Goal: Task Accomplishment & Management: Manage account settings

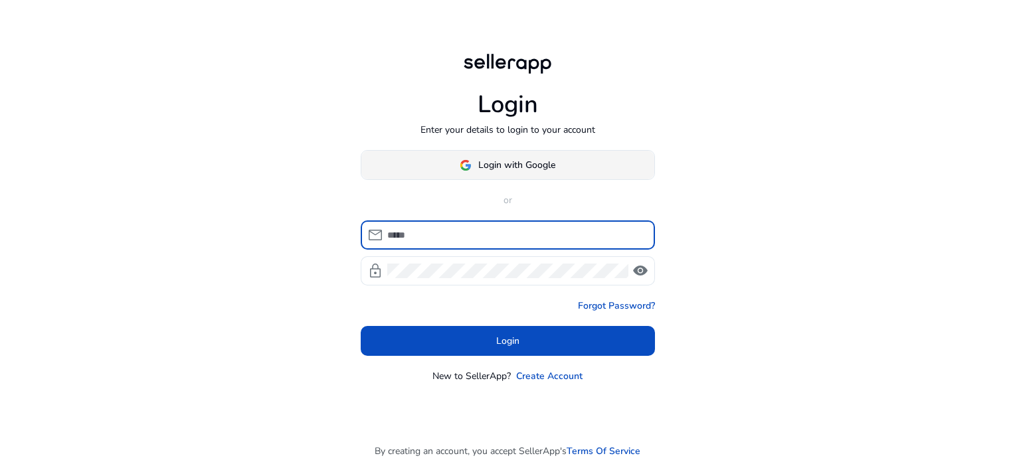
click at [529, 162] on span "Login with Google" at bounding box center [516, 165] width 77 height 14
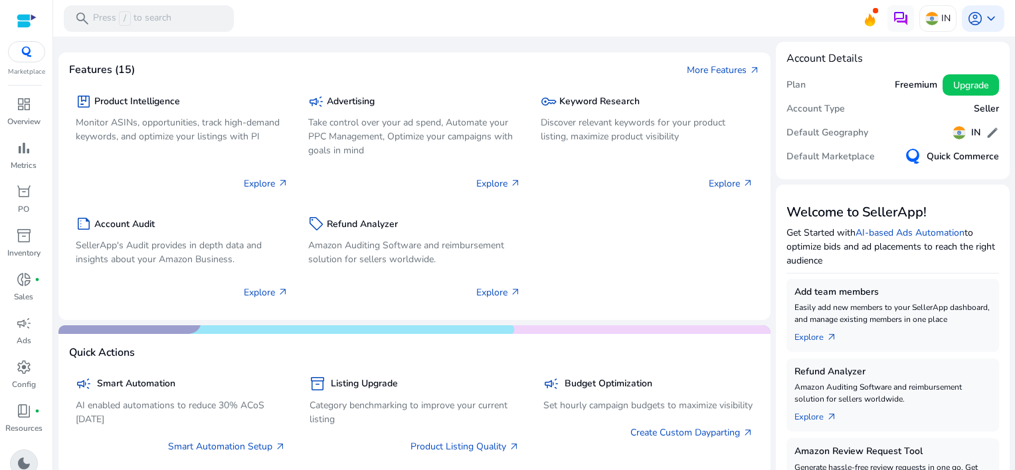
click at [21, 462] on span "dark_mode" at bounding box center [24, 464] width 16 height 16
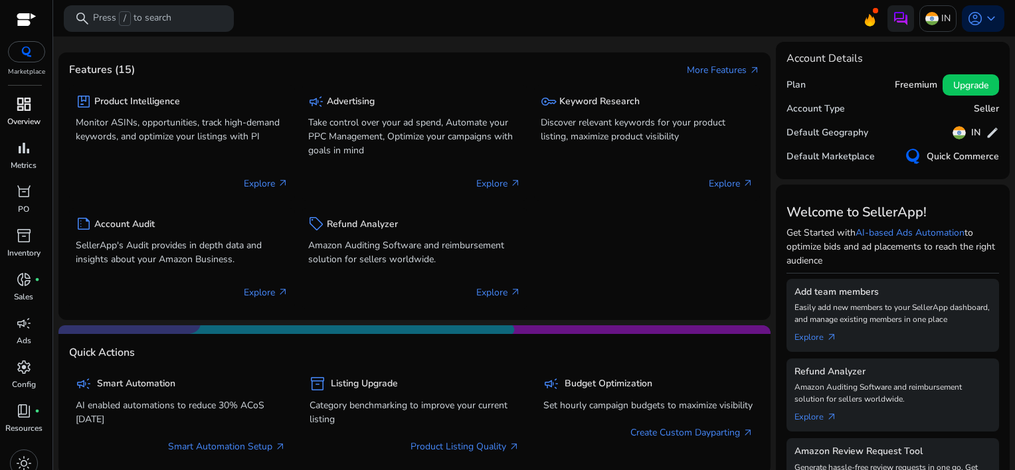
click at [11, 110] on div "dashboard" at bounding box center [23, 104] width 37 height 21
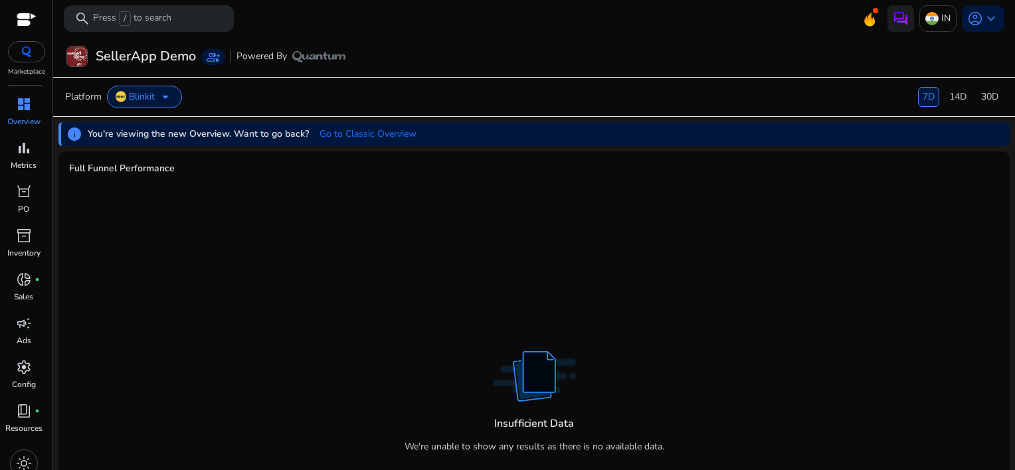
click at [171, 98] on span "arrow_drop_down" at bounding box center [165, 97] width 16 height 16
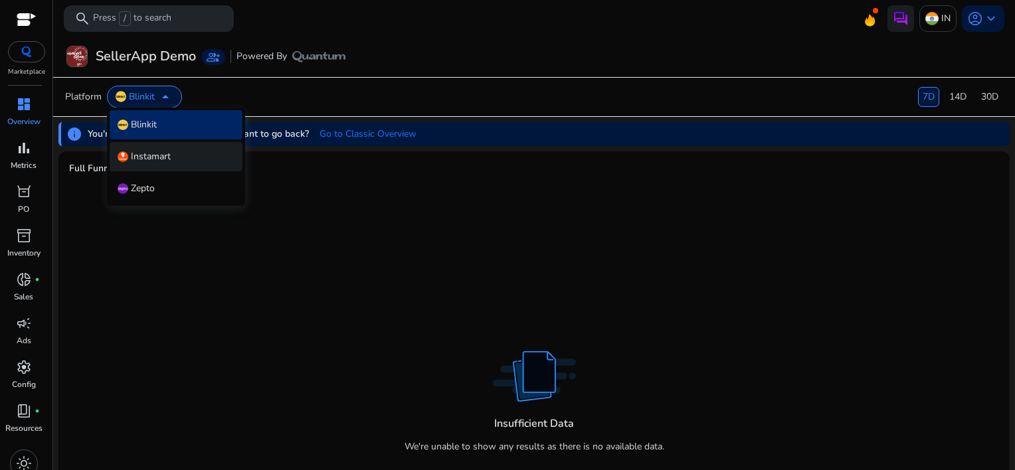
click at [169, 155] on span "Instamart" at bounding box center [151, 156] width 40 height 13
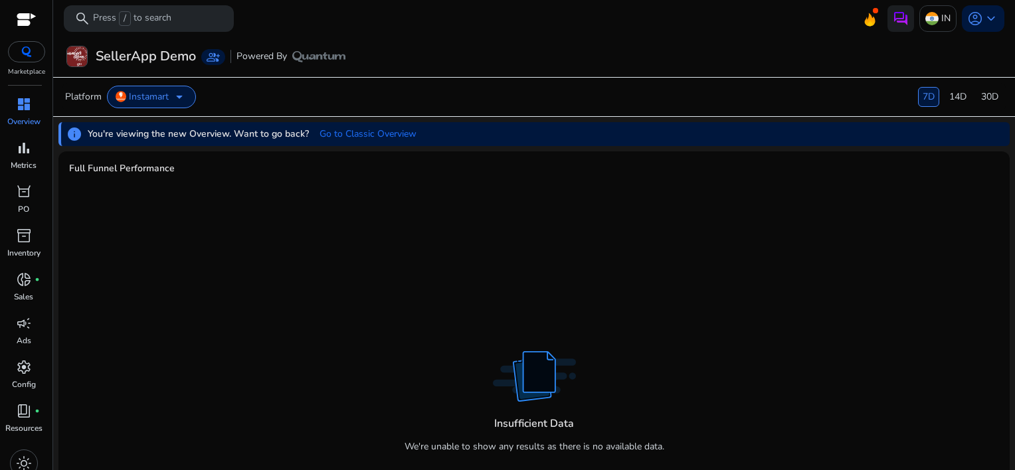
click at [180, 98] on span "arrow_drop_down" at bounding box center [179, 97] width 16 height 16
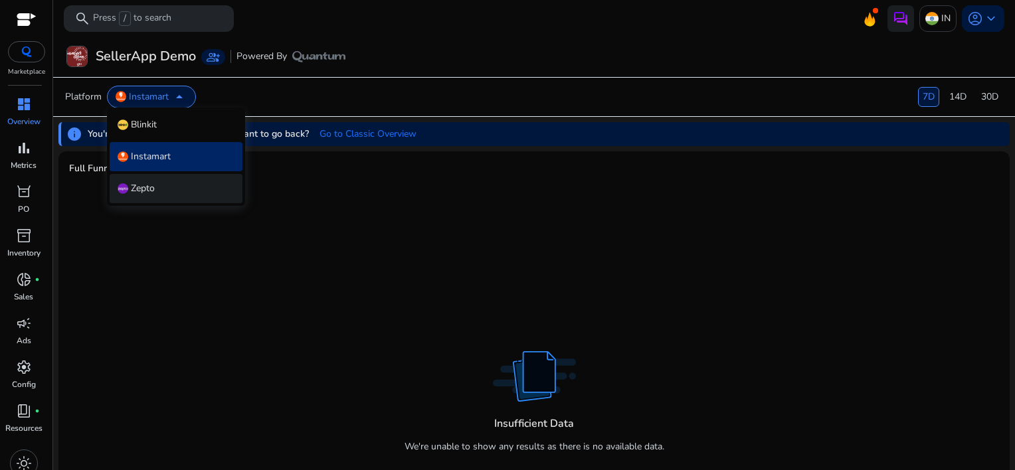
click at [158, 193] on div "Zepto" at bounding box center [176, 188] width 133 height 29
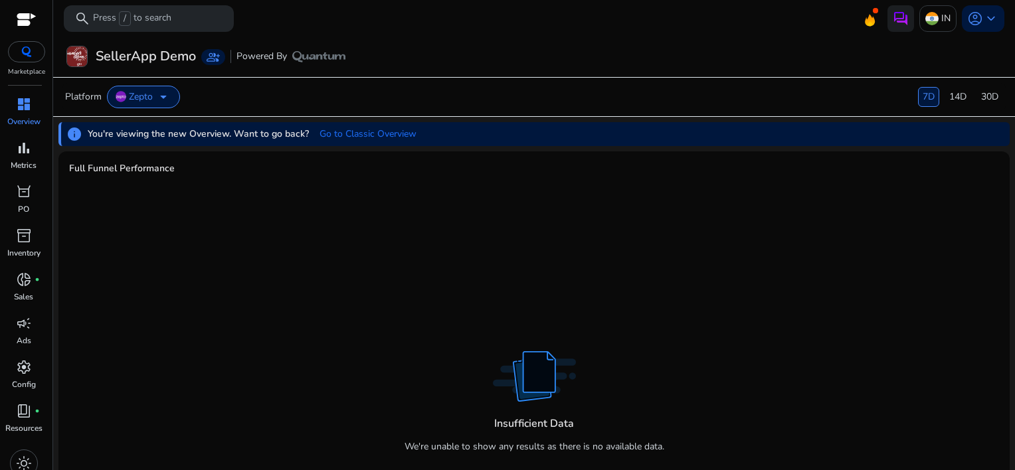
click at [949, 92] on div "14D" at bounding box center [958, 97] width 27 height 20
click at [1002, 98] on div "Platform Zepto arrow_drop_down 7D 14D 30D" at bounding box center [534, 97] width 965 height 40
click at [145, 58] on h3 "SellerApp Demo" at bounding box center [146, 56] width 100 height 16
click at [26, 111] on span "dashboard" at bounding box center [24, 104] width 16 height 16
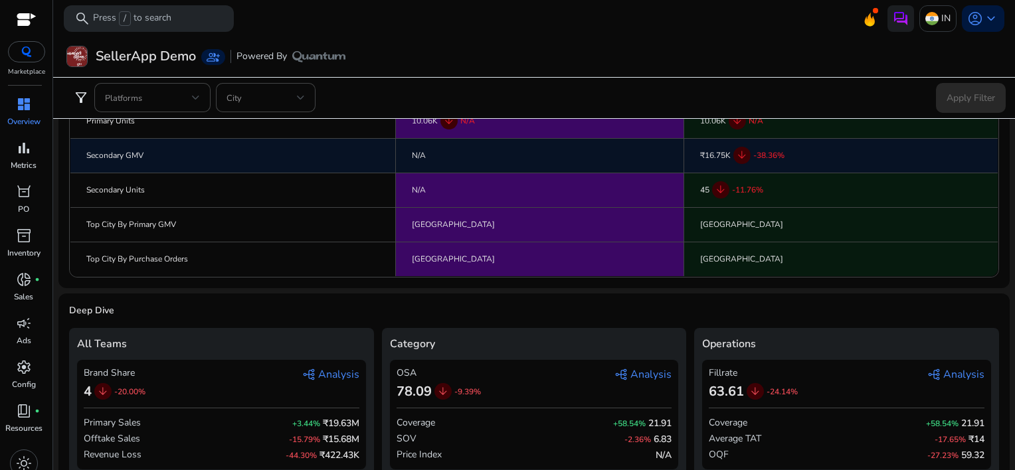
scroll to position [208, 0]
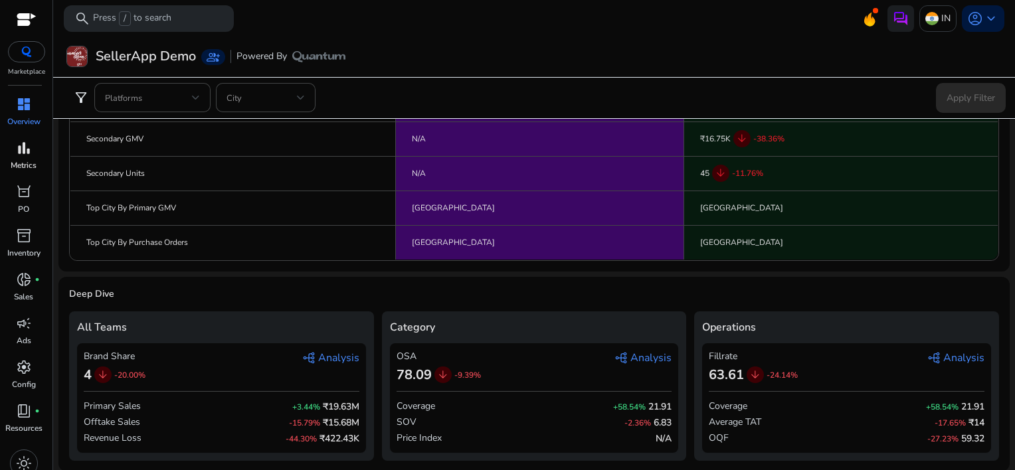
click at [27, 162] on p "Metrics" at bounding box center [24, 165] width 26 height 12
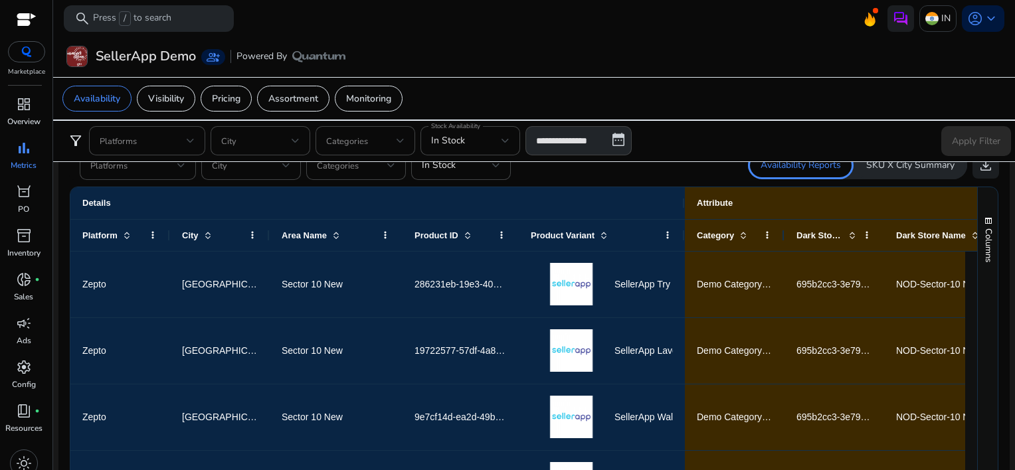
scroll to position [930, 0]
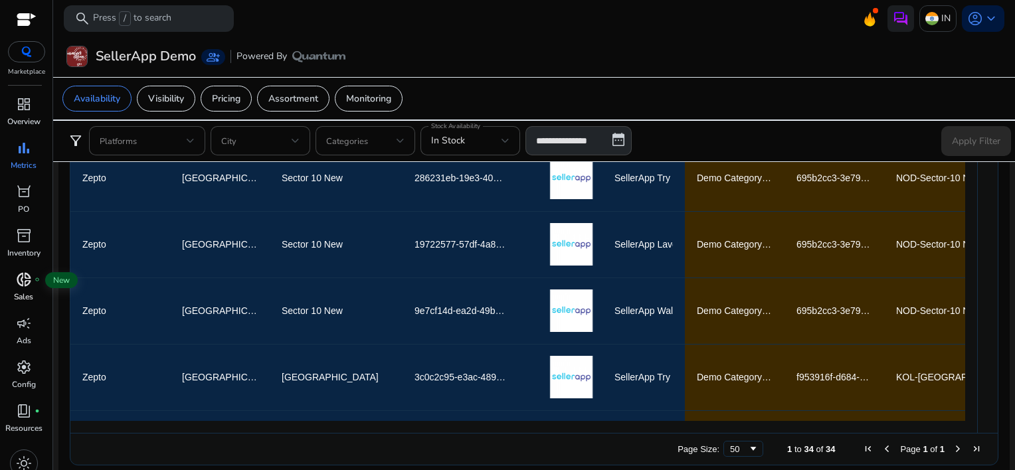
click at [27, 277] on span "donut_small" at bounding box center [24, 280] width 16 height 16
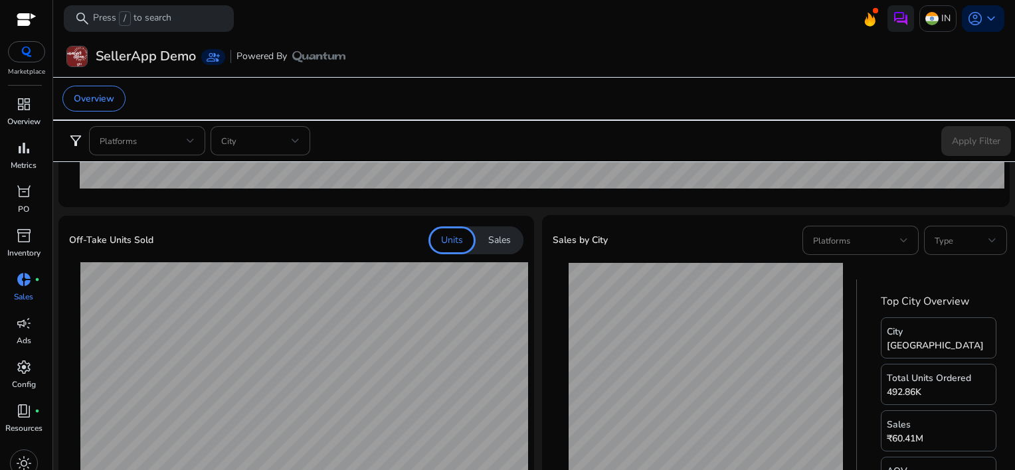
scroll to position [332, 0]
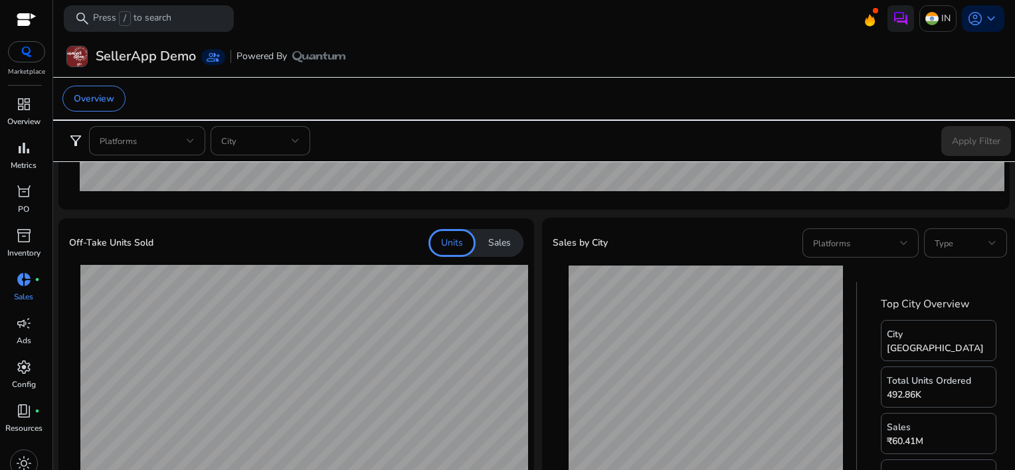
click at [509, 243] on div "Sales" at bounding box center [500, 243] width 48 height 28
click at [441, 243] on p "Units" at bounding box center [452, 242] width 22 height 13
click at [489, 246] on p "Sales" at bounding box center [499, 242] width 23 height 13
click at [450, 248] on p "Units" at bounding box center [452, 242] width 22 height 13
click at [488, 245] on p "Sales" at bounding box center [499, 242] width 23 height 13
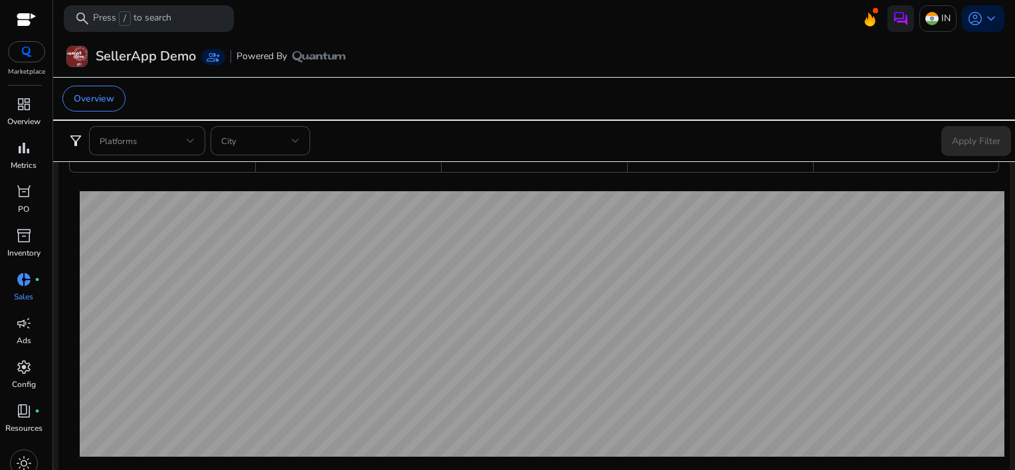
scroll to position [0, 0]
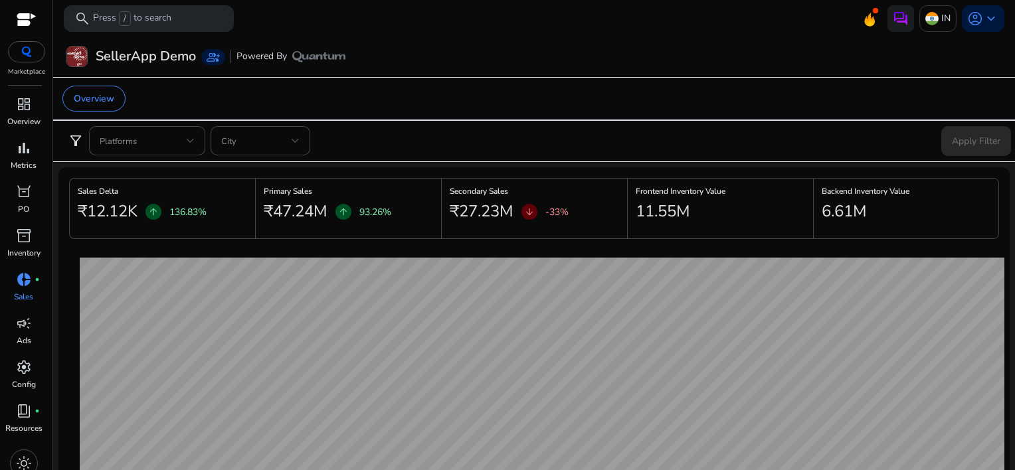
click at [658, 27] on mat-toolbar "search Press / to search IN account_circle keyboard_arrow_down" at bounding box center [534, 18] width 962 height 37
click at [983, 19] on span "keyboard_arrow_down" at bounding box center [991, 19] width 16 height 16
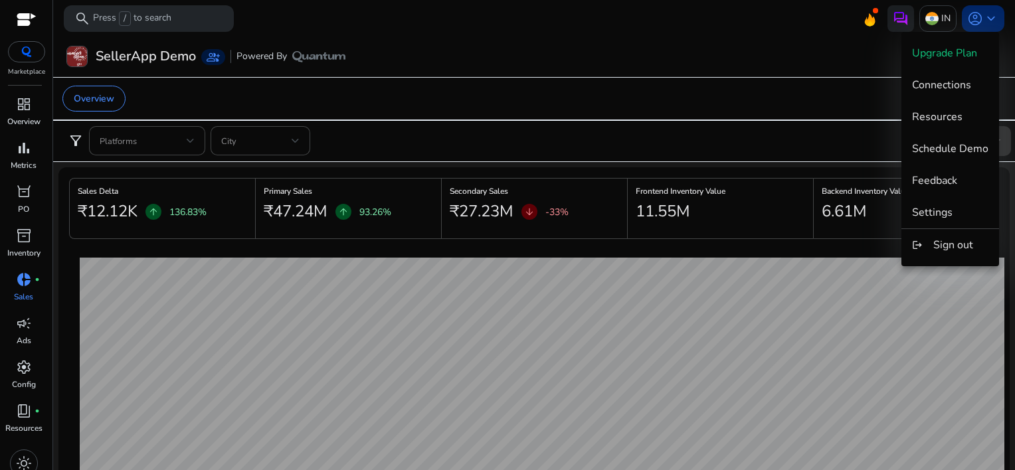
click at [983, 19] on div at bounding box center [507, 235] width 1015 height 470
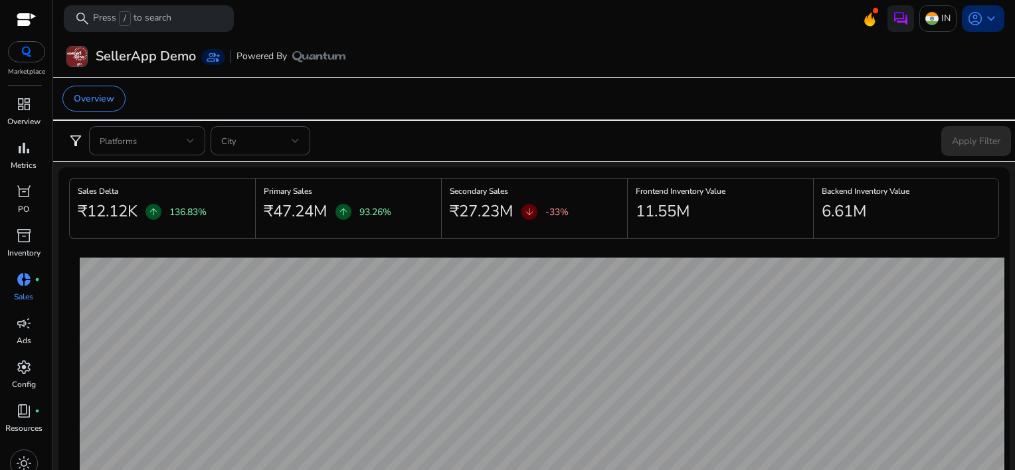
click at [983, 19] on span "keyboard_arrow_down" at bounding box center [991, 19] width 16 height 16
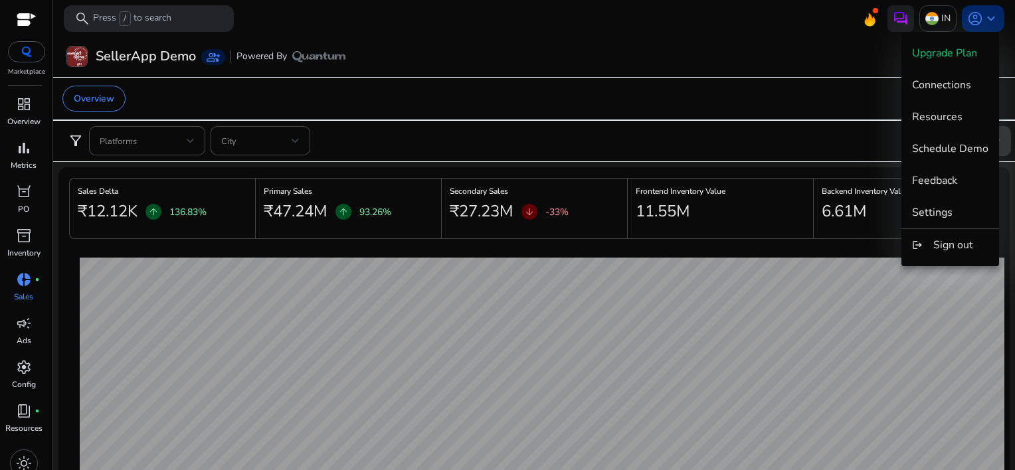
click at [983, 19] on div at bounding box center [507, 235] width 1015 height 470
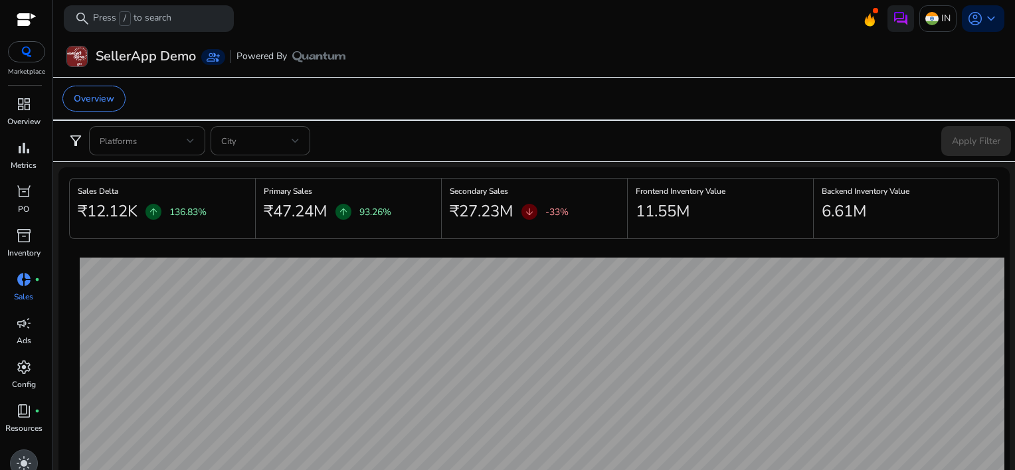
click at [20, 466] on span "light_mode" at bounding box center [24, 464] width 16 height 16
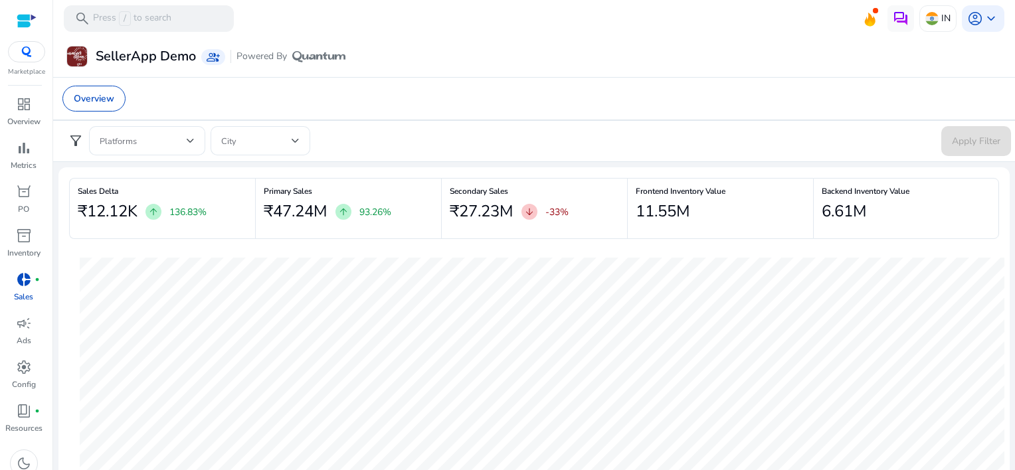
click at [579, 35] on mat-toolbar "search Press / to search IN account_circle keyboard_arrow_down" at bounding box center [534, 18] width 962 height 37
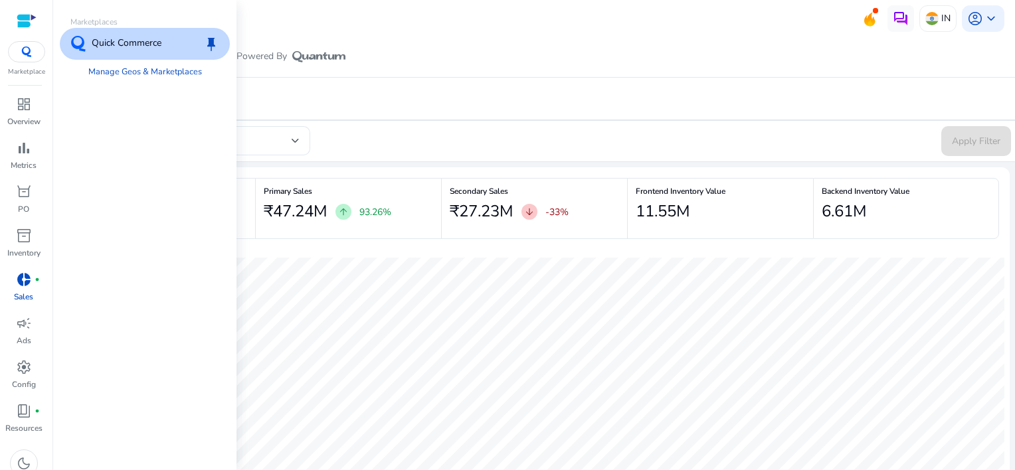
click at [24, 43] on div at bounding box center [26, 51] width 37 height 21
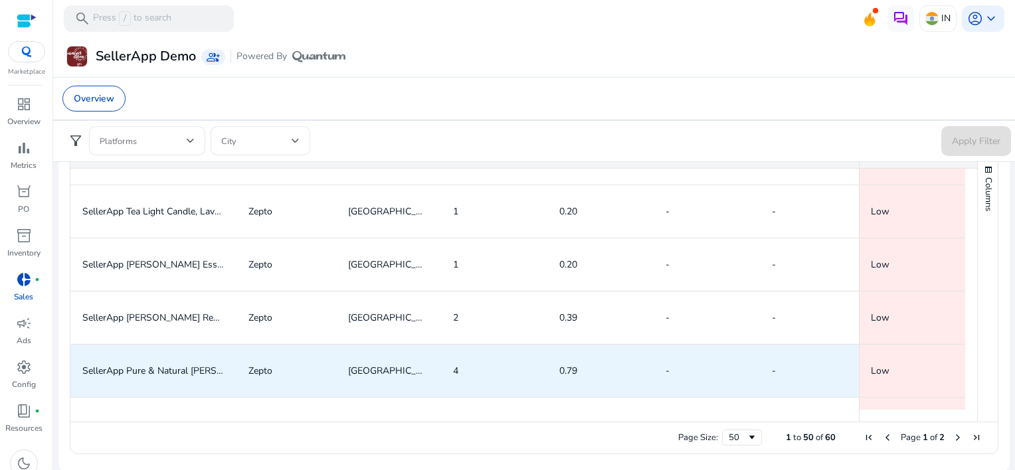
scroll to position [1528, 0]
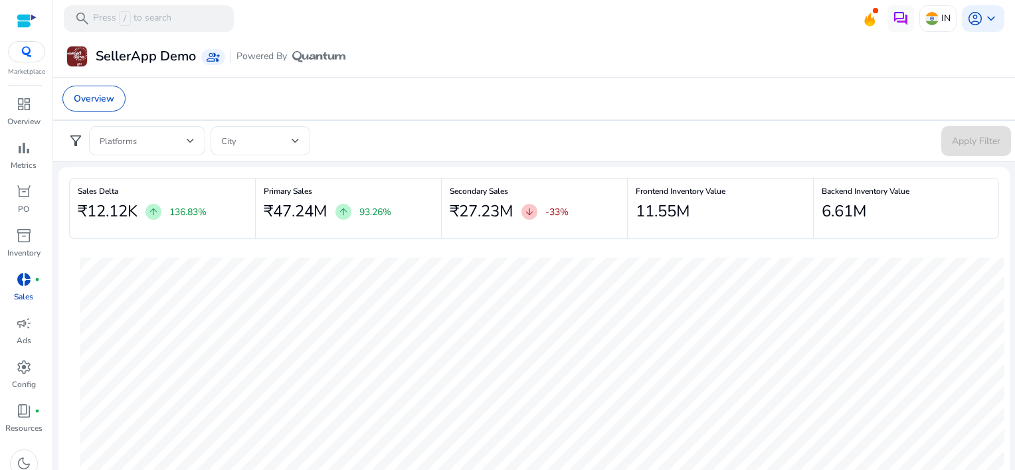
scroll to position [1528, 0]
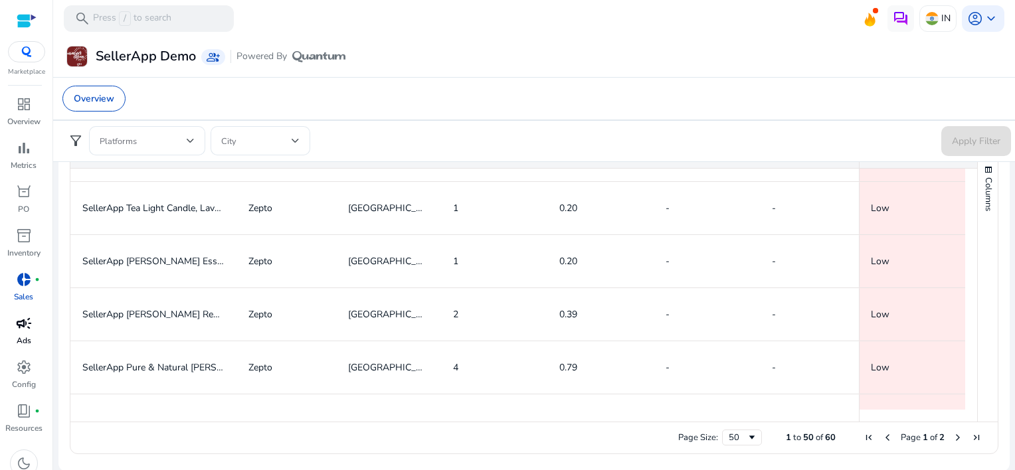
click at [17, 326] on span "campaign" at bounding box center [24, 324] width 16 height 16
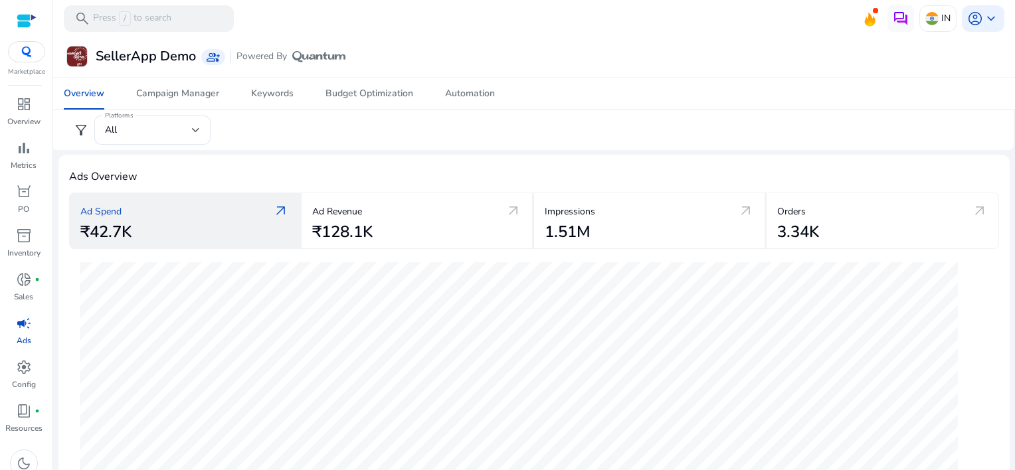
click at [279, 206] on span "arrow_outward" at bounding box center [281, 211] width 16 height 16
click at [123, 223] on h2 "₹42.7K" at bounding box center [105, 232] width 51 height 19
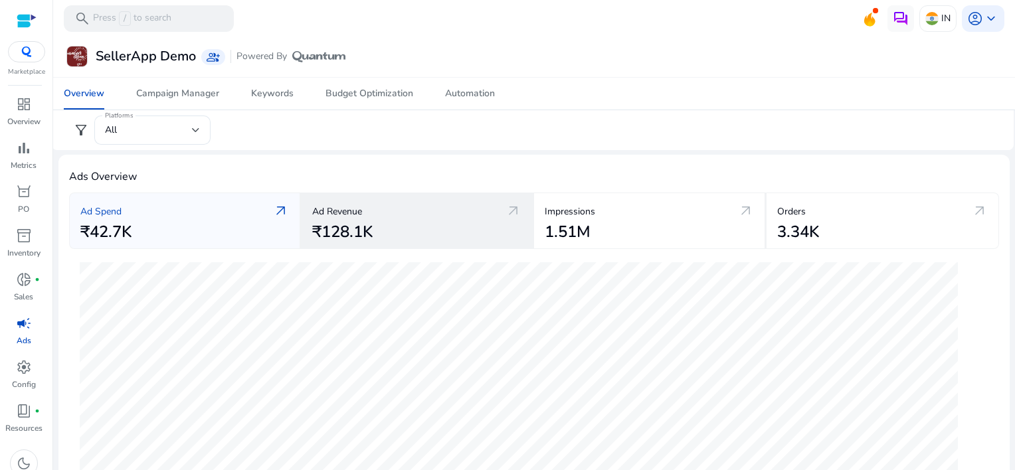
click at [340, 216] on p "Ad Revenue" at bounding box center [337, 212] width 50 height 14
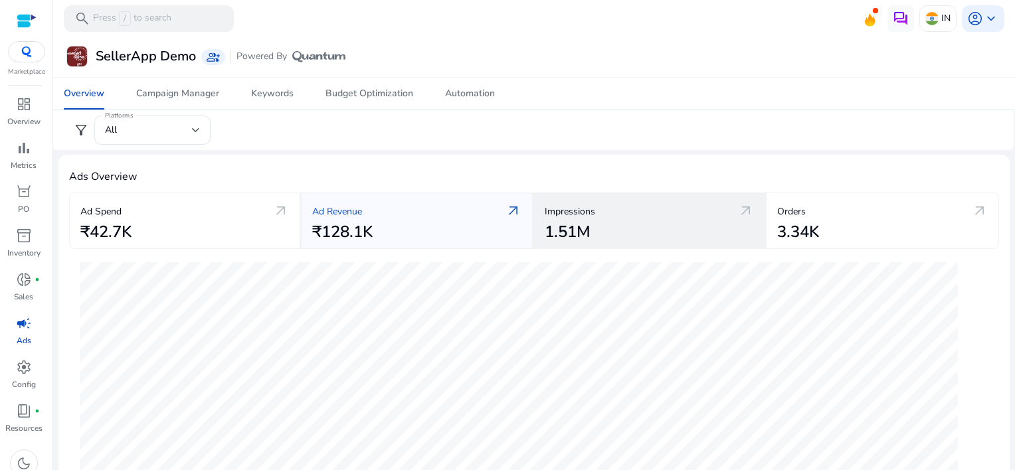
click at [616, 239] on div "1.51M" at bounding box center [649, 232] width 209 height 19
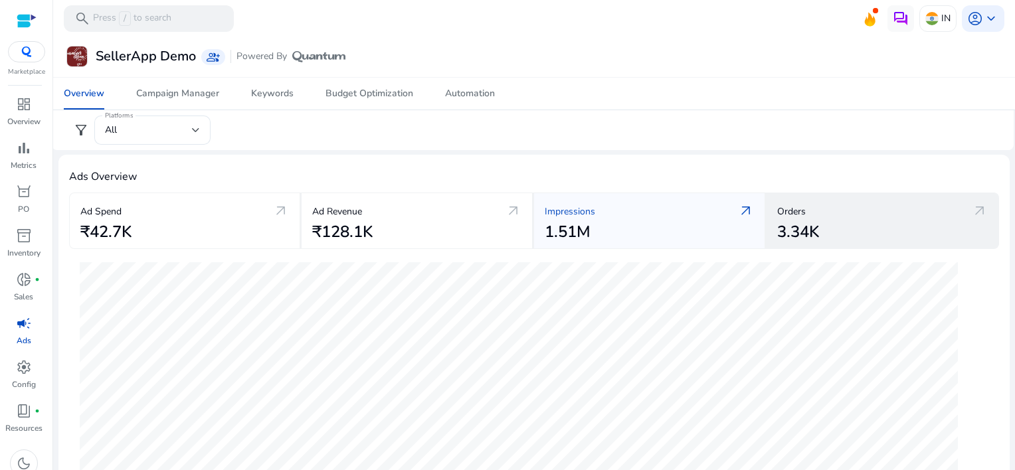
click at [777, 227] on h2 "3.34K" at bounding box center [798, 232] width 42 height 19
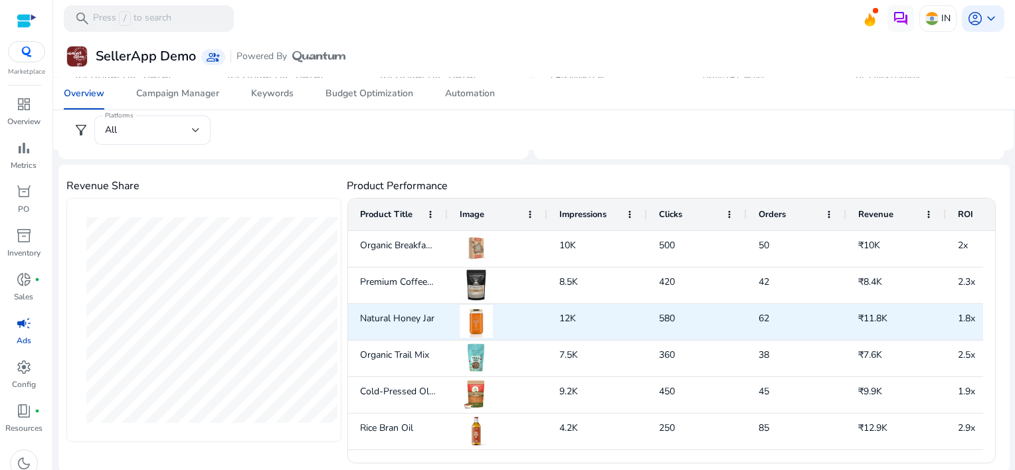
scroll to position [133, 0]
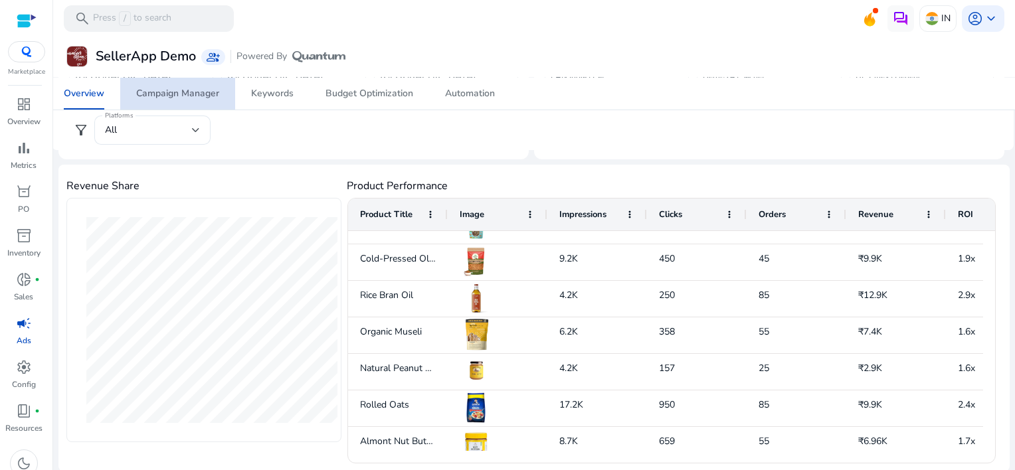
click at [181, 100] on span "Campaign Manager" at bounding box center [177, 94] width 83 height 32
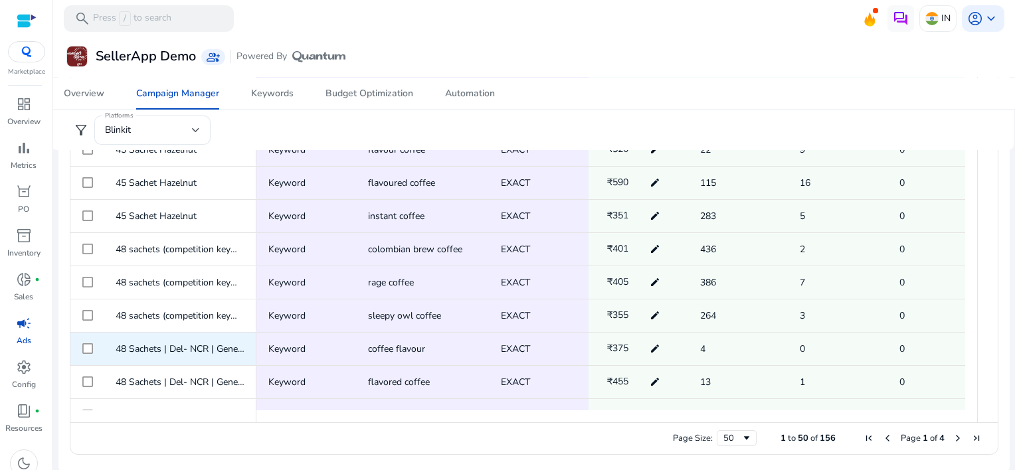
scroll to position [481, 0]
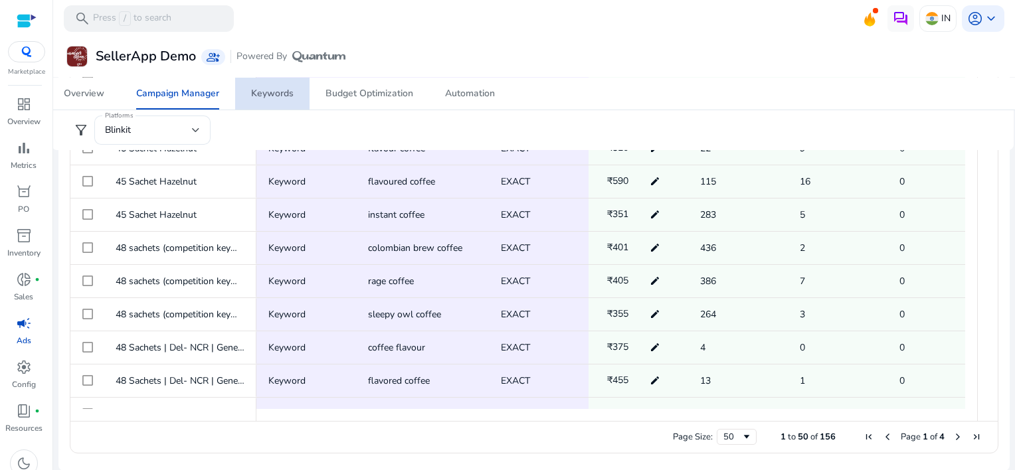
click at [299, 90] on link "Keywords" at bounding box center [272, 94] width 74 height 32
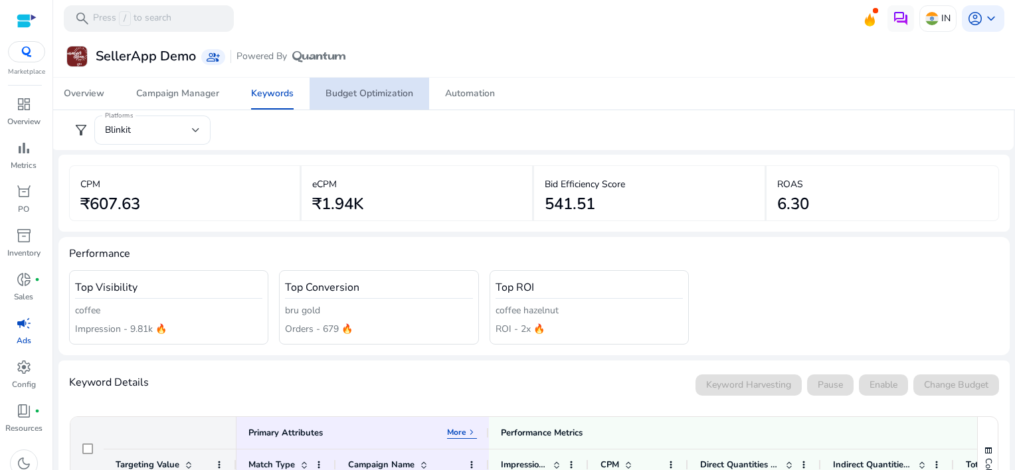
click at [389, 89] on div "Budget Optimization" at bounding box center [370, 93] width 88 height 9
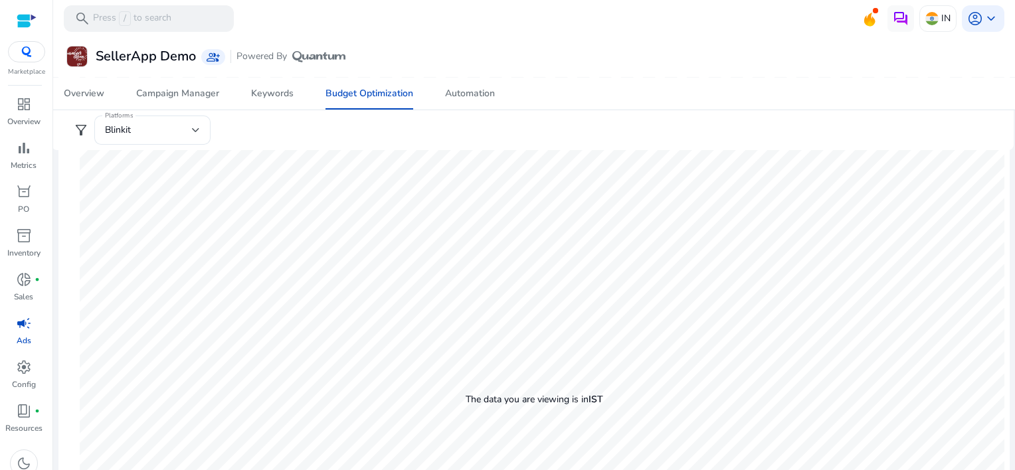
scroll to position [545, 0]
click at [489, 100] on span "Automation" at bounding box center [470, 94] width 50 height 32
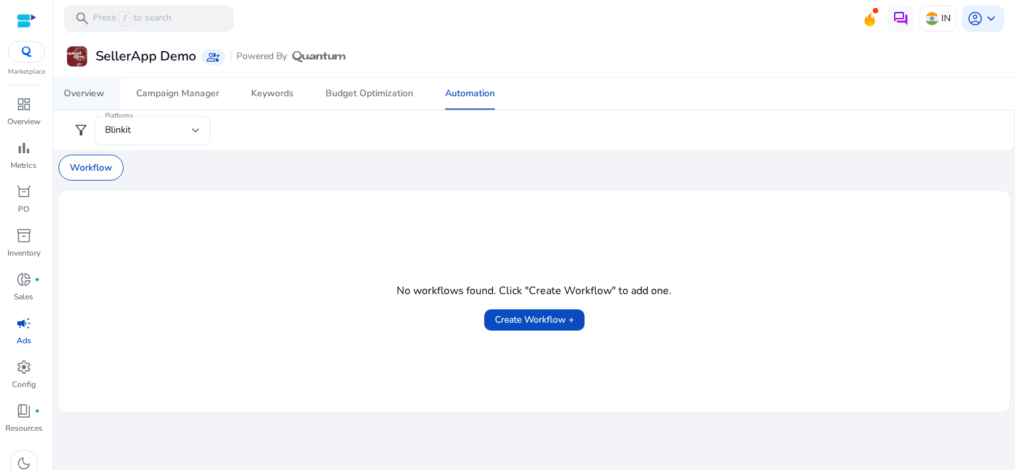
click at [77, 94] on div "Overview" at bounding box center [84, 93] width 41 height 9
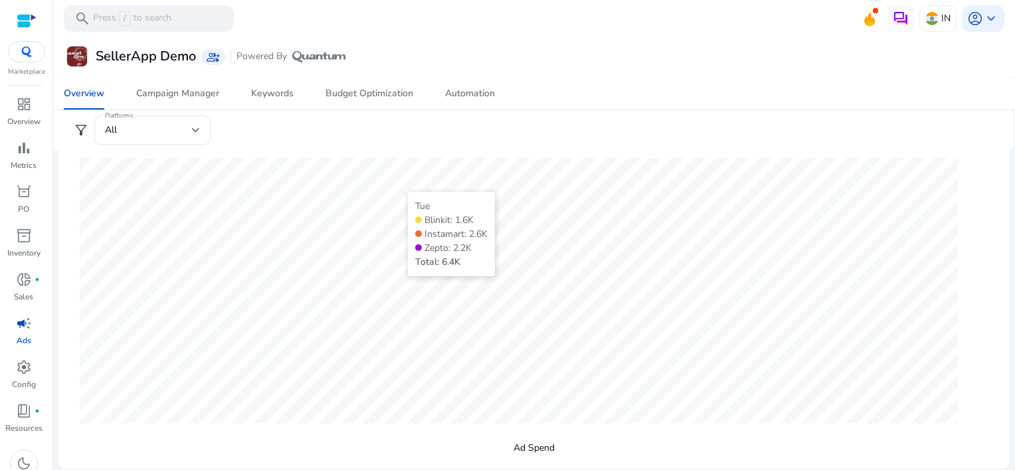
scroll to position [133, 0]
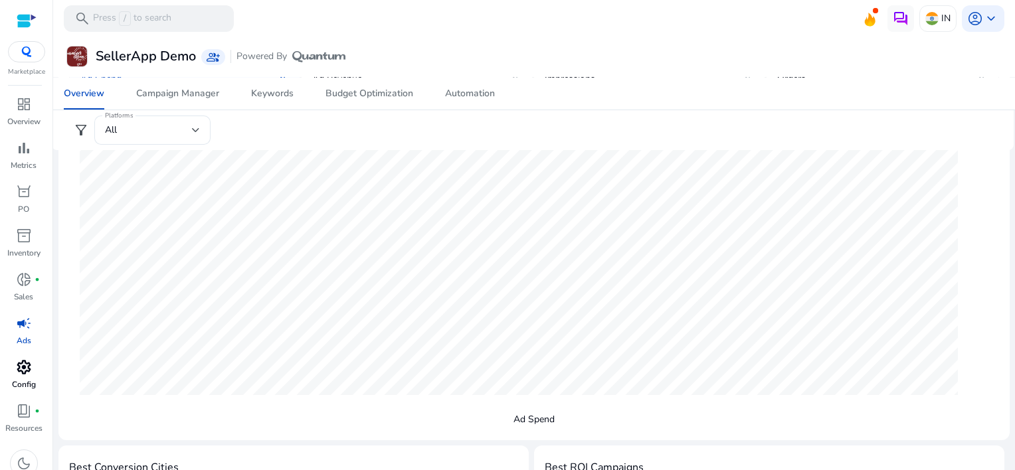
click at [27, 367] on span "settings" at bounding box center [24, 367] width 16 height 16
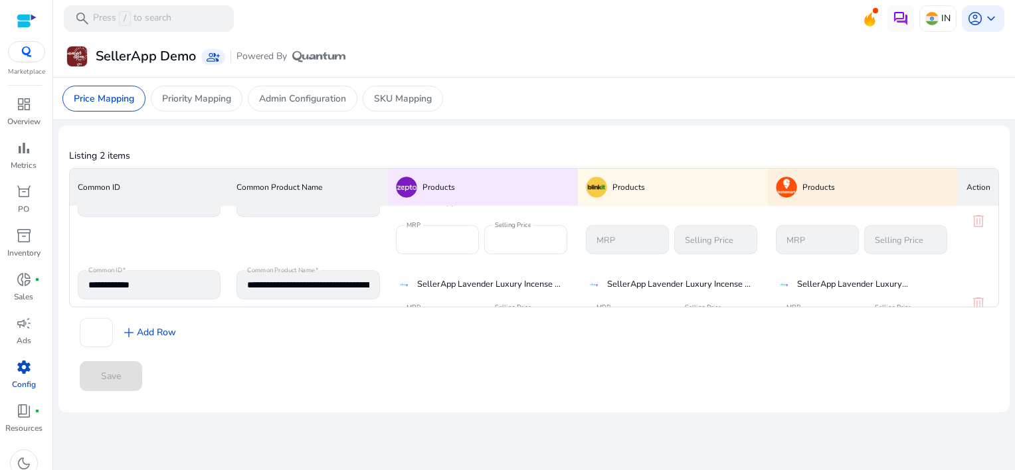
scroll to position [80, 0]
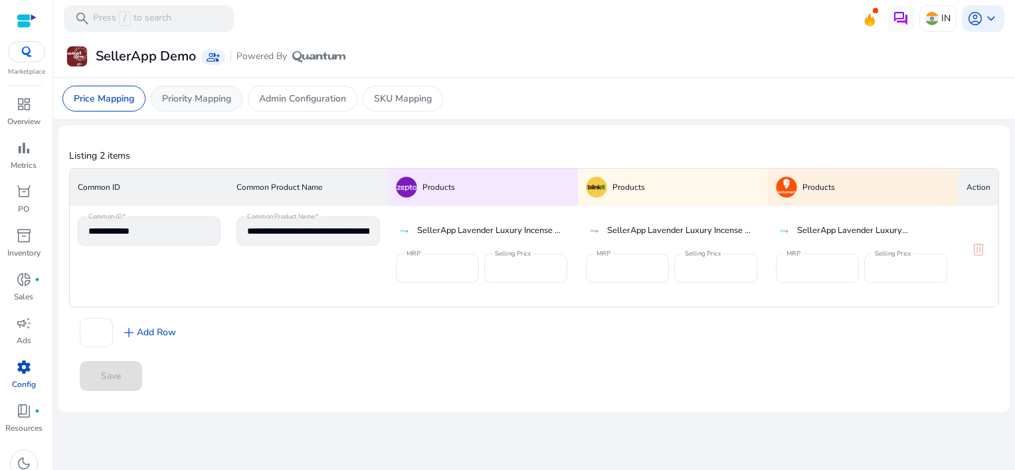
click at [183, 96] on p "Priority Mapping" at bounding box center [196, 99] width 69 height 14
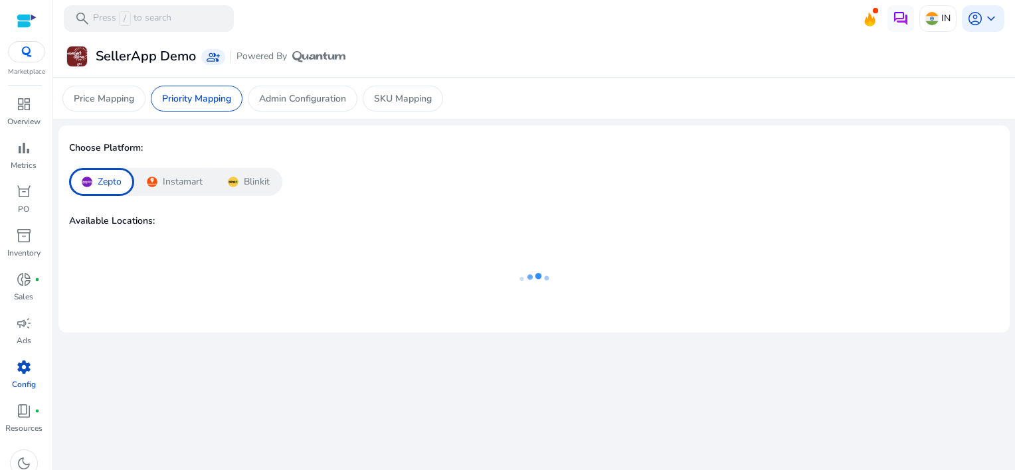
click at [189, 176] on p "Instamart" at bounding box center [183, 181] width 40 height 13
click at [265, 181] on p "Blinkit" at bounding box center [257, 181] width 26 height 13
click at [159, 178] on div "Instamart" at bounding box center [174, 182] width 81 height 28
click at [104, 175] on p "Zepto" at bounding box center [110, 181] width 24 height 13
click at [279, 104] on p "Admin Configuration" at bounding box center [302, 99] width 87 height 14
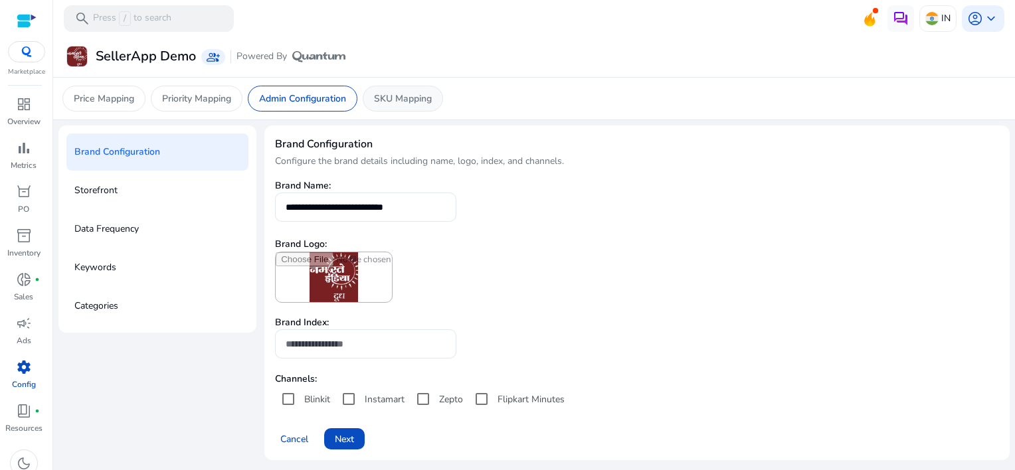
click at [394, 102] on p "SKU Mapping" at bounding box center [403, 99] width 58 height 14
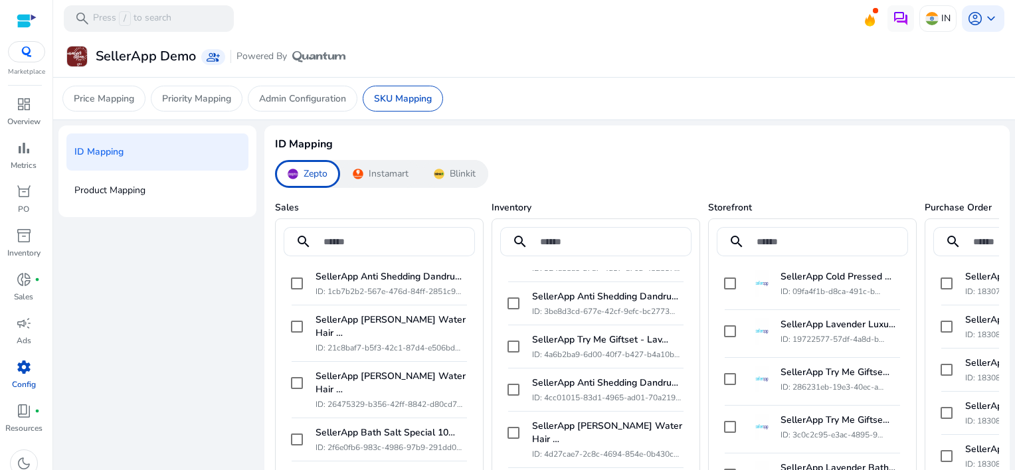
click at [363, 165] on div "Instamart" at bounding box center [380, 174] width 81 height 28
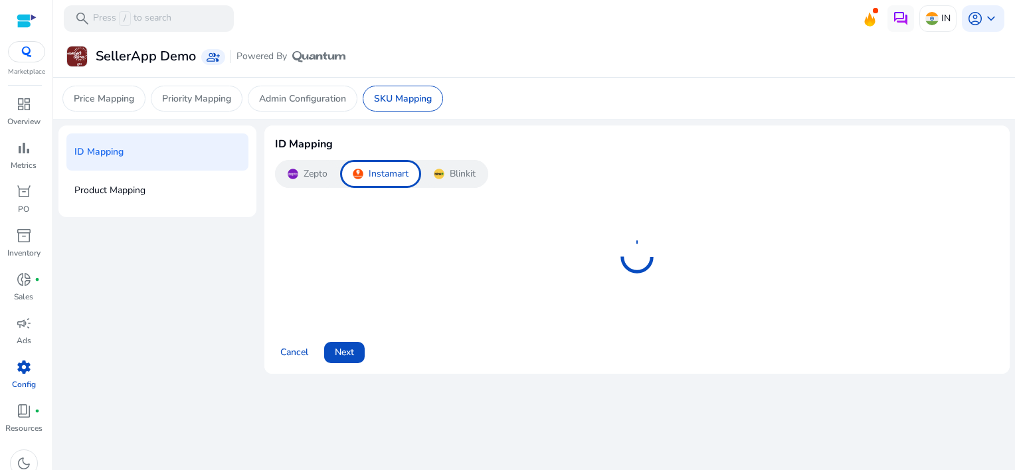
click at [434, 169] on img at bounding box center [439, 174] width 11 height 11
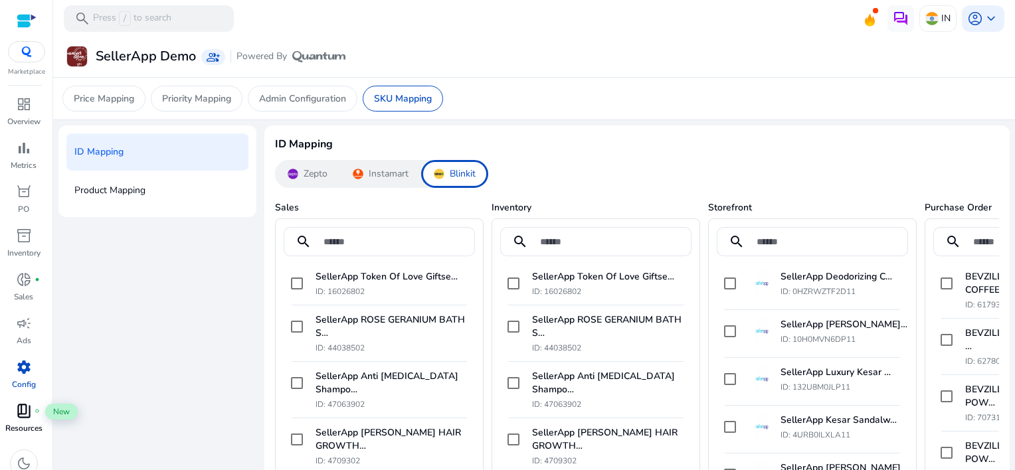
click at [17, 410] on span "book_4" at bounding box center [24, 411] width 16 height 16
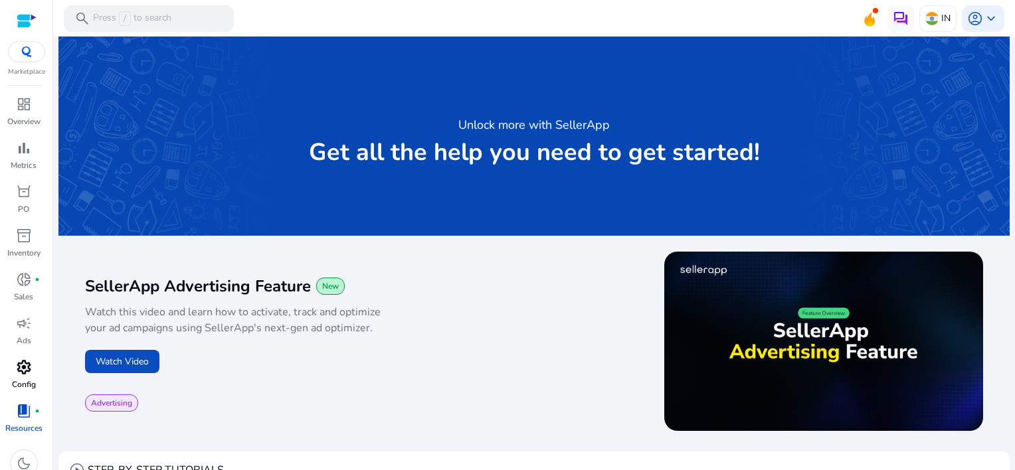
scroll to position [12, 0]
click at [24, 453] on span "dark_mode" at bounding box center [24, 452] width 16 height 16
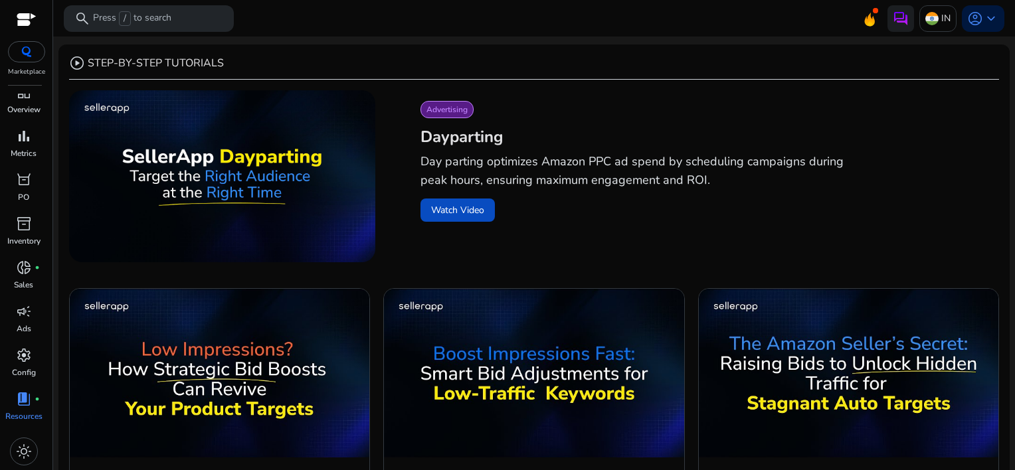
scroll to position [465, 0]
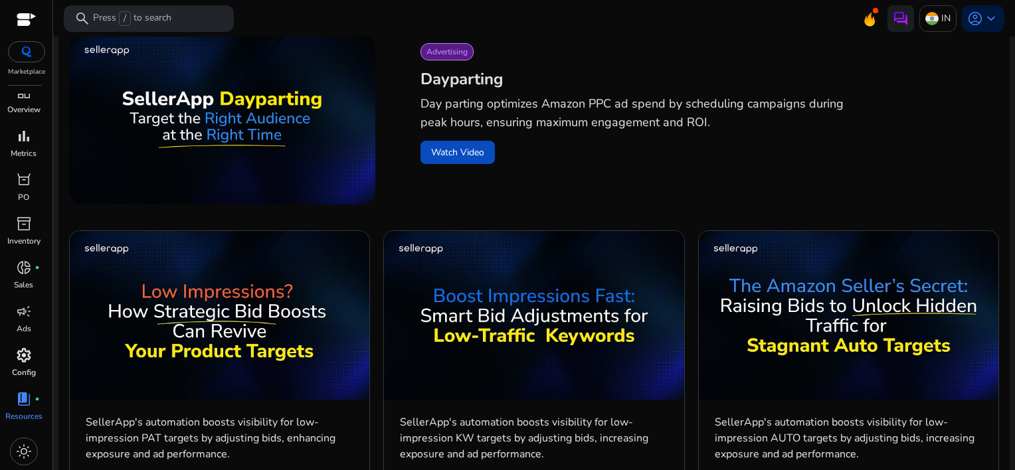
click at [17, 369] on p "Config" at bounding box center [24, 373] width 24 height 12
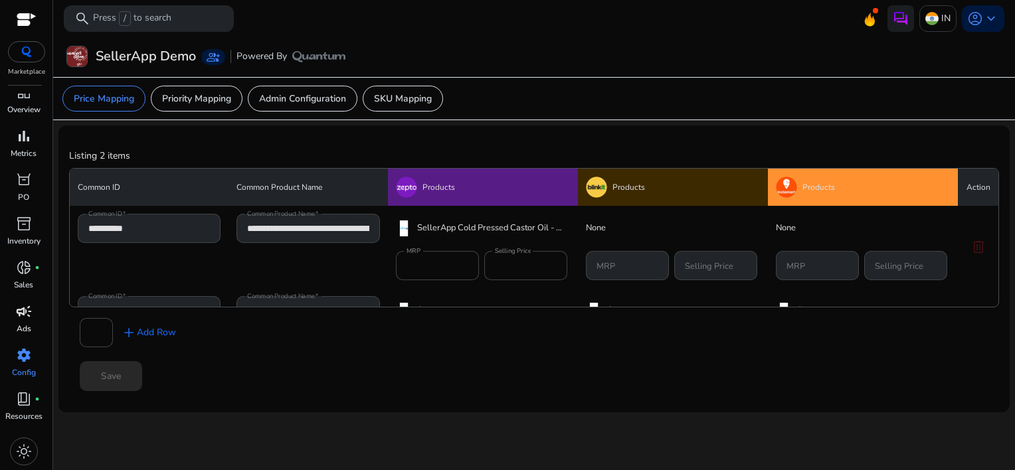
click at [19, 319] on span "campaign" at bounding box center [24, 312] width 16 height 16
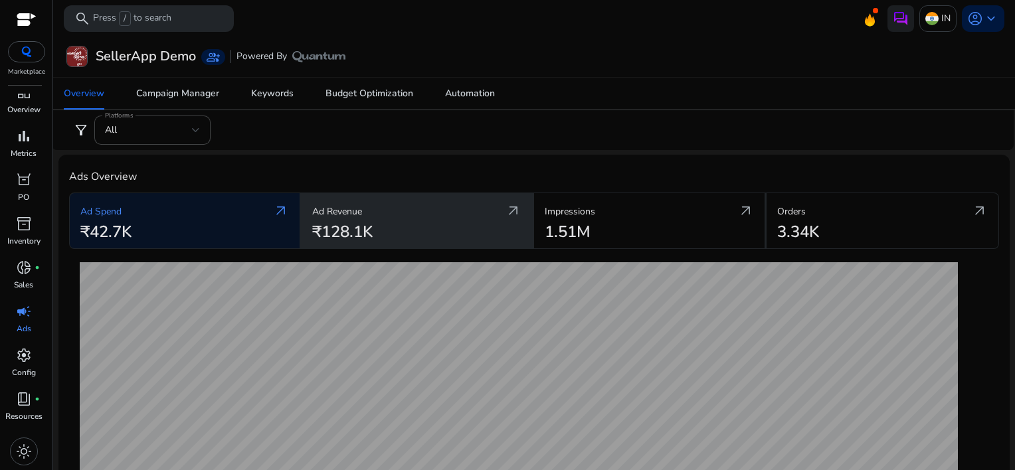
click at [345, 215] on p "Ad Revenue" at bounding box center [337, 212] width 50 height 14
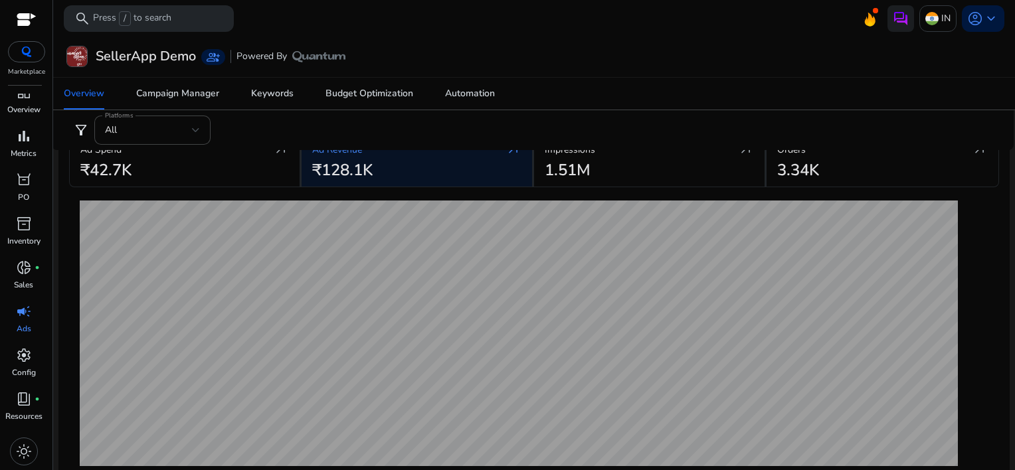
scroll to position [66, 0]
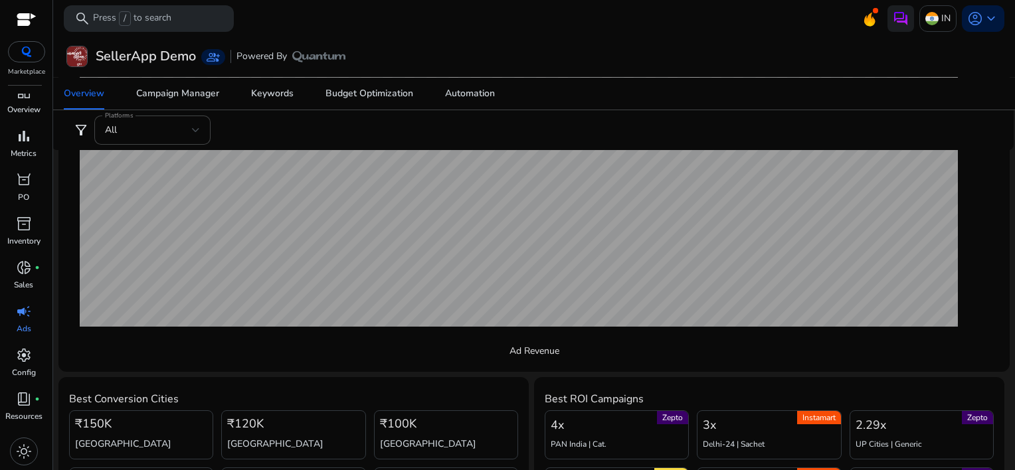
scroll to position [199, 0]
